Goal: Download file/media

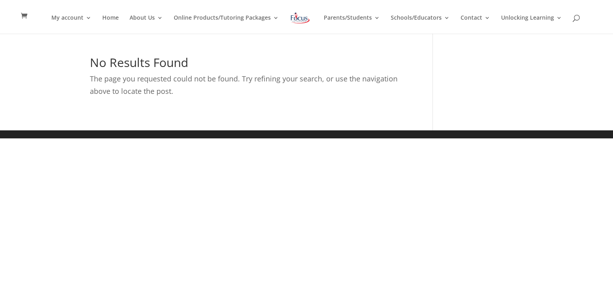
click at [612, 138] on html "My account My account Account details My Courses Home About Us About FOL The FO…" at bounding box center [306, 69] width 613 height 138
